Goal: Information Seeking & Learning: Find specific fact

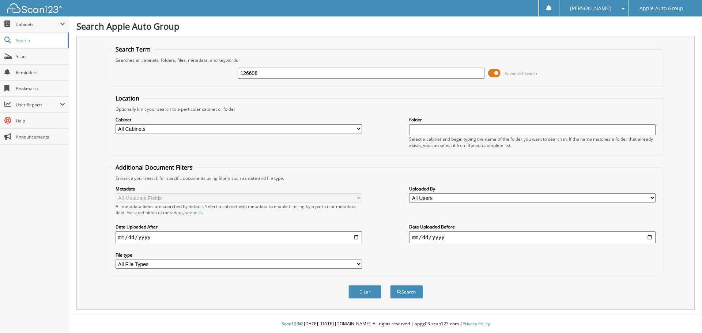
type input "126608"
click at [390, 285] on button "Search" at bounding box center [406, 292] width 33 height 14
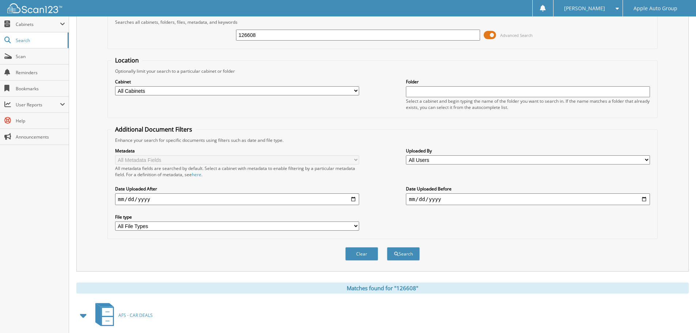
scroll to position [76, 0]
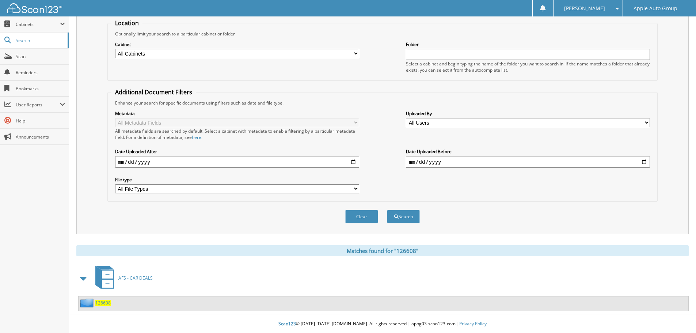
click at [95, 301] on span "126608" at bounding box center [102, 303] width 15 height 6
